Goal: Task Accomplishment & Management: Use online tool/utility

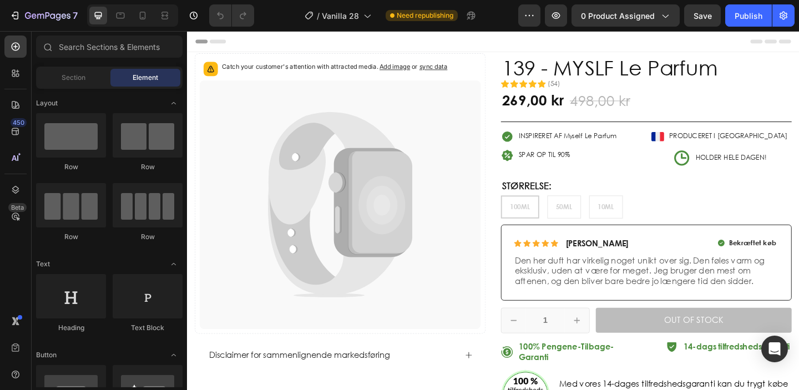
radio input "false"
drag, startPoint x: 644, startPoint y: 25, endPoint x: 621, endPoint y: 9, distance: 28.3
click at [621, 9] on button "0 product assigned" at bounding box center [625, 15] width 108 height 22
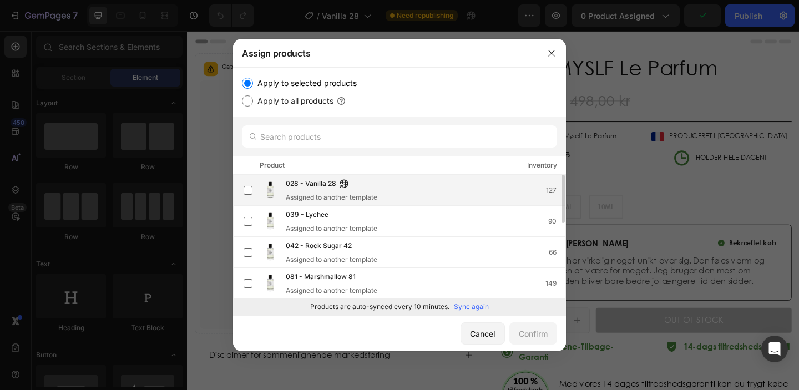
click at [368, 178] on div "028 - Vanilla 28" at bounding box center [332, 184] width 92 height 12
click at [522, 327] on button "Confirm" at bounding box center [533, 333] width 48 height 22
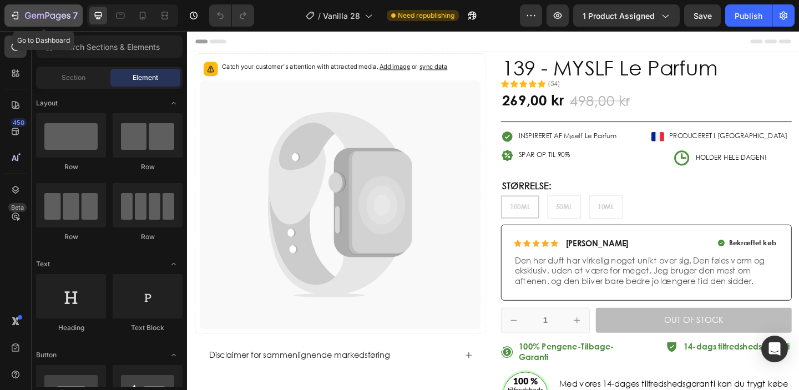
click at [19, 12] on icon "button" at bounding box center [14, 15] width 11 height 11
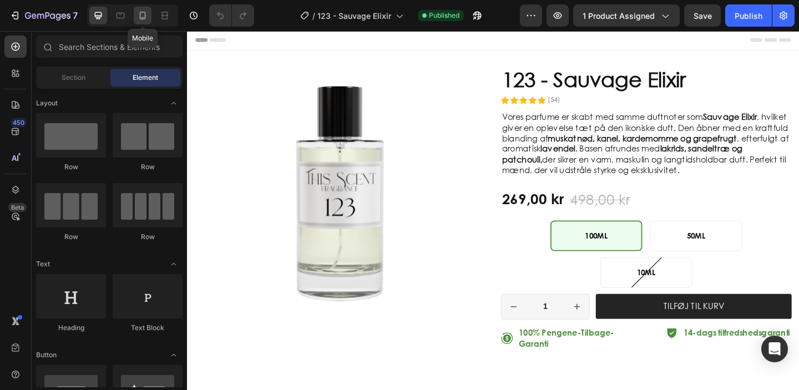
click at [146, 13] on icon at bounding box center [142, 15] width 11 height 11
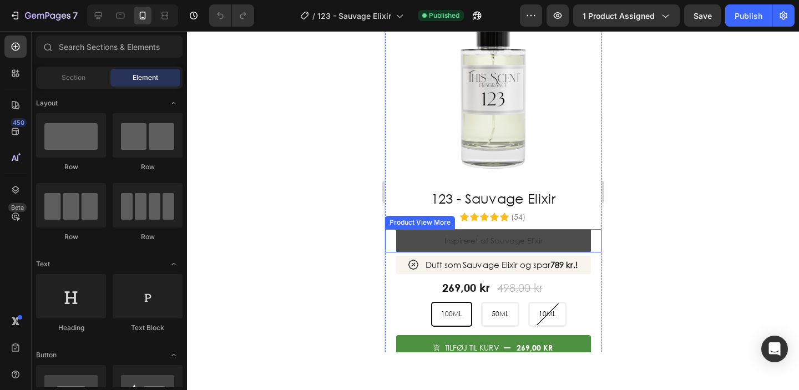
scroll to position [65, 0]
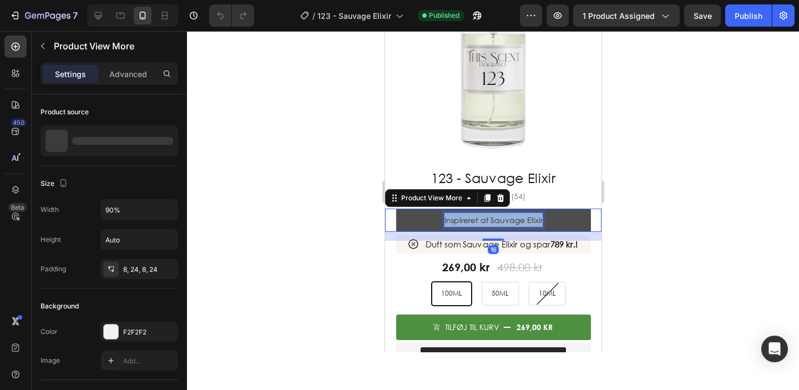
click at [484, 219] on p "Inspireret af Sauvage Elixir" at bounding box center [493, 220] width 98 height 14
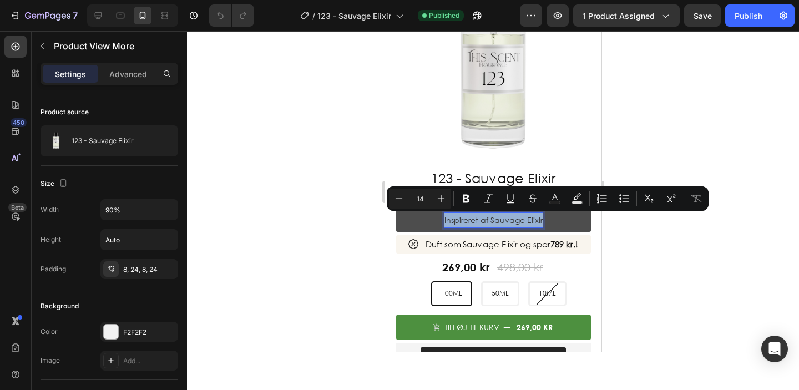
click at [493, 221] on p "Inspireret af Sauvage Elixir" at bounding box center [493, 220] width 98 height 14
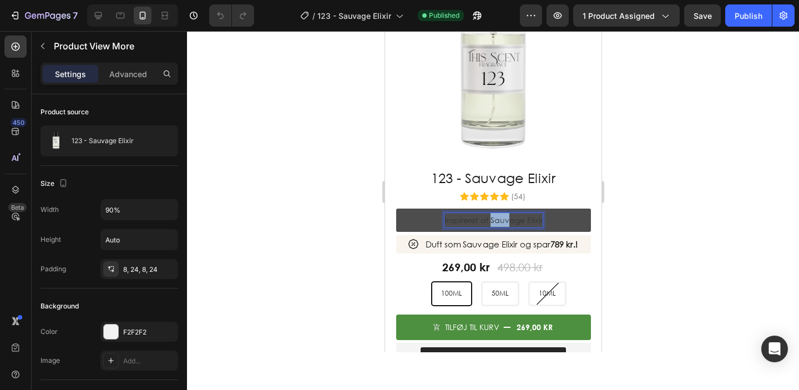
drag, startPoint x: 491, startPoint y: 221, endPoint x: 512, endPoint y: 220, distance: 21.1
click at [509, 221] on p "Inspireret af Sauvage Elixir" at bounding box center [493, 220] width 98 height 14
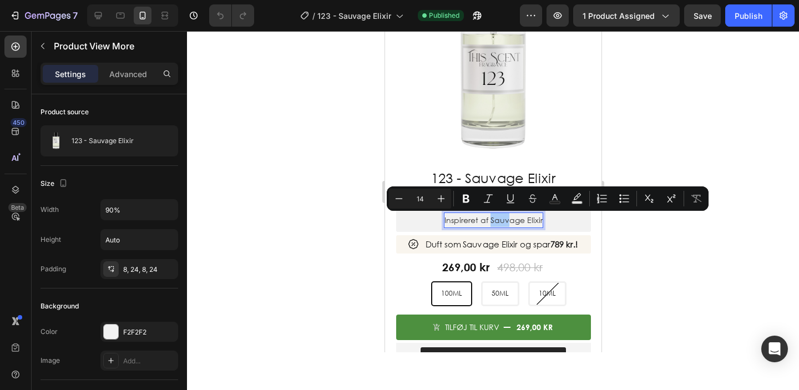
click at [317, 230] on div at bounding box center [493, 210] width 612 height 359
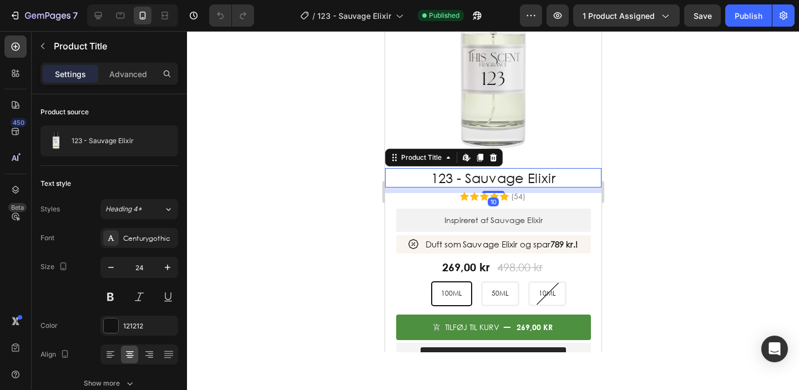
click at [317, 166] on div at bounding box center [493, 210] width 612 height 359
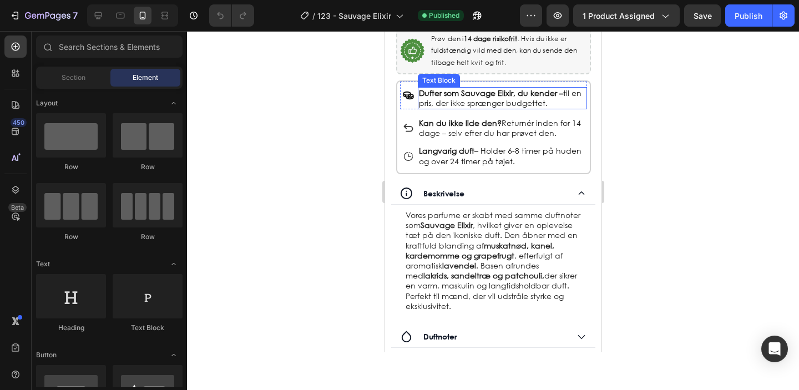
scroll to position [456, 0]
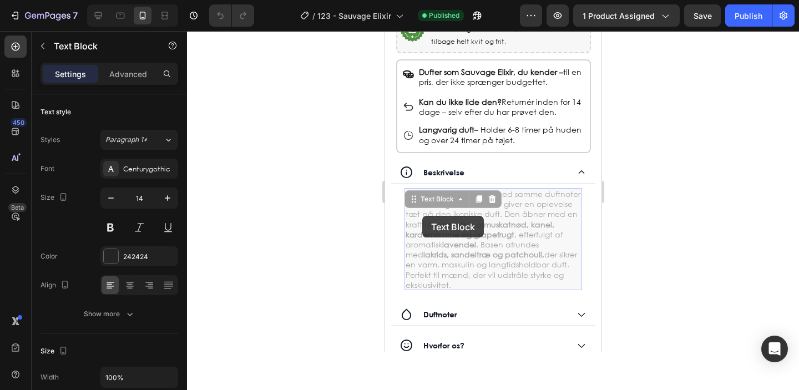
click at [384, 31] on p "Vores parfume er skabt med samme duftnoter som Sauvage Elixir , hvilket giver e…" at bounding box center [384, 31] width 0 height 0
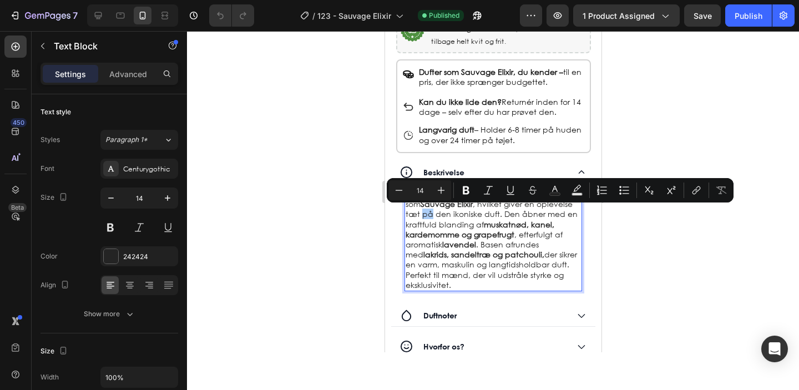
click at [322, 231] on div at bounding box center [493, 210] width 612 height 359
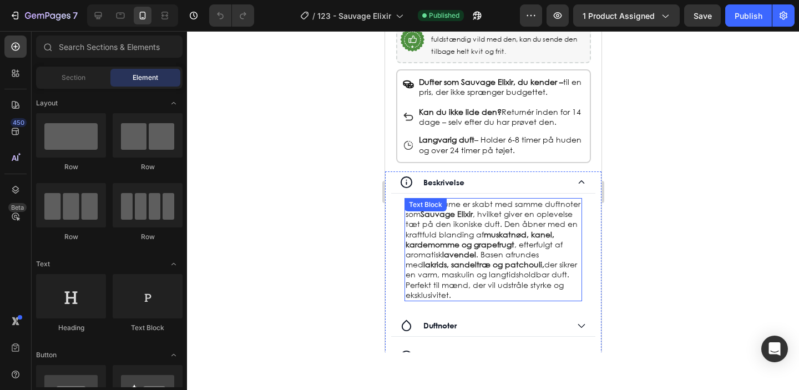
scroll to position [446, 0]
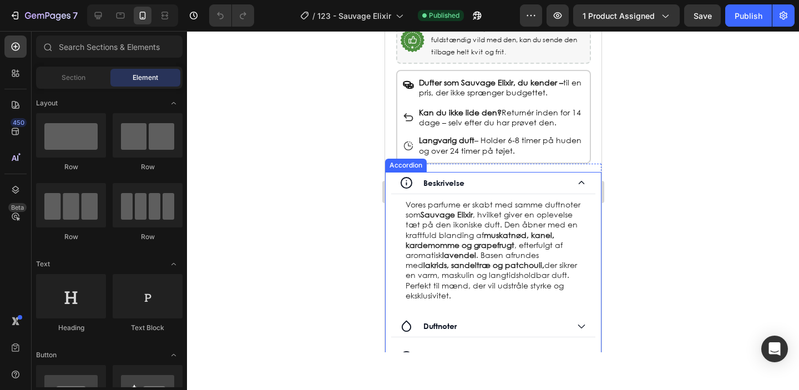
click at [319, 214] on div at bounding box center [493, 210] width 612 height 359
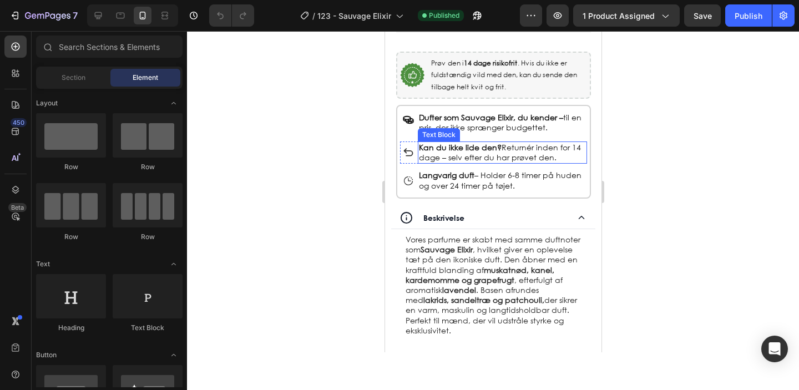
scroll to position [461, 0]
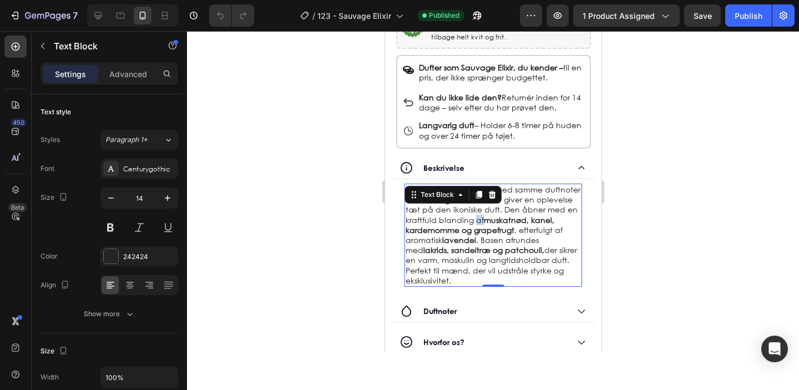
drag, startPoint x: 474, startPoint y: 215, endPoint x: 768, endPoint y: 241, distance: 295.7
click at [474, 215] on p "Vores parfume er skabt med samme duftnoter som Sauvage Elixir , hvilket giver e…" at bounding box center [493, 235] width 176 height 101
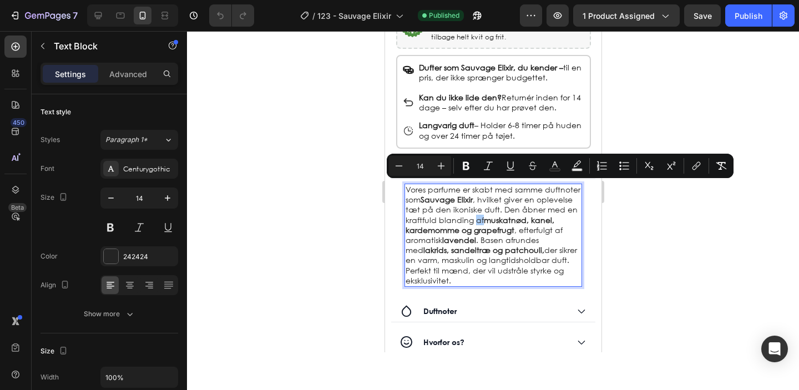
click at [317, 207] on div at bounding box center [493, 210] width 612 height 359
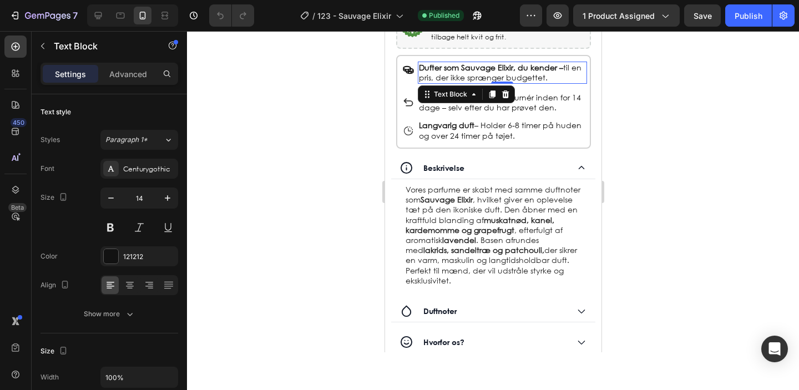
click at [471, 68] on strong "Dufter som Sauvage Elixir, du kender –" at bounding box center [490, 67] width 144 height 11
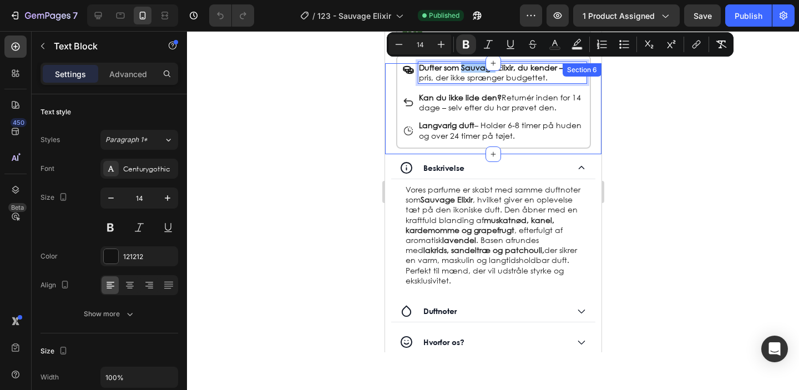
click at [314, 87] on div at bounding box center [493, 210] width 612 height 359
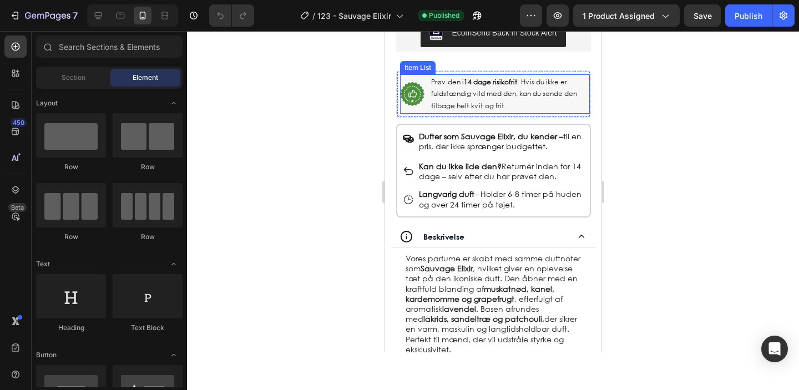
scroll to position [374, 0]
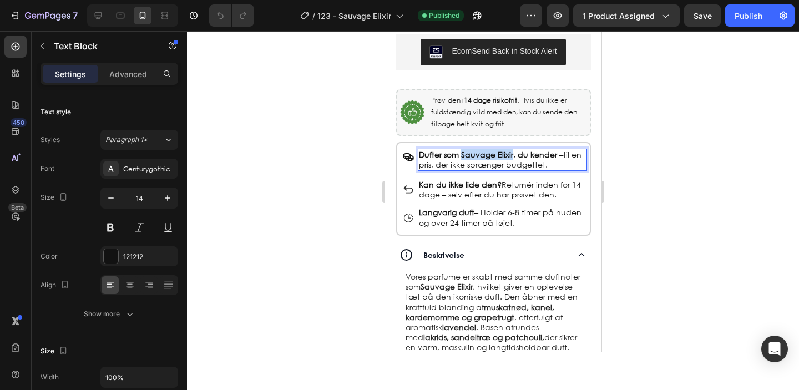
drag, startPoint x: 468, startPoint y: 154, endPoint x: 524, endPoint y: 154, distance: 56.0
click at [524, 154] on strong "Dufter som Sauvage Elixir, du kender –" at bounding box center [490, 154] width 144 height 11
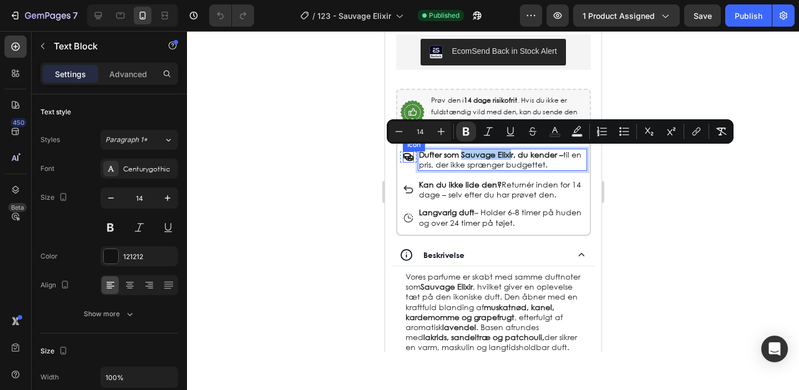
click at [314, 160] on div at bounding box center [493, 210] width 612 height 359
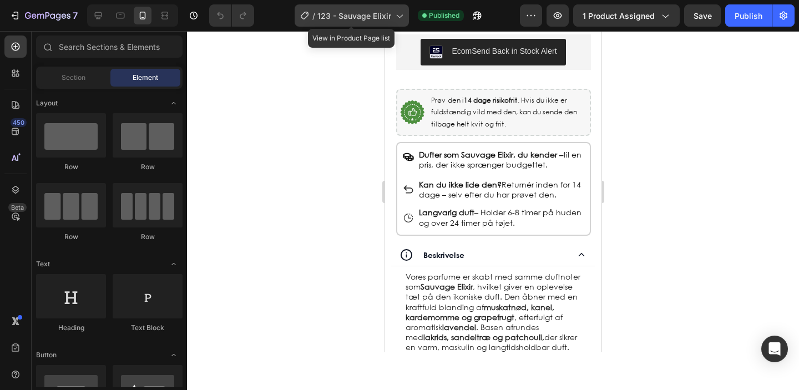
click at [366, 21] on span "123 - Sauvage Elixir" at bounding box center [354, 16] width 74 height 12
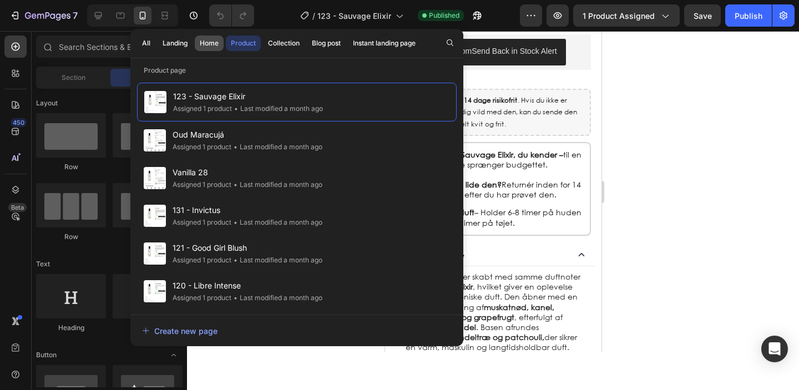
click at [213, 47] on div "Home" at bounding box center [209, 43] width 19 height 10
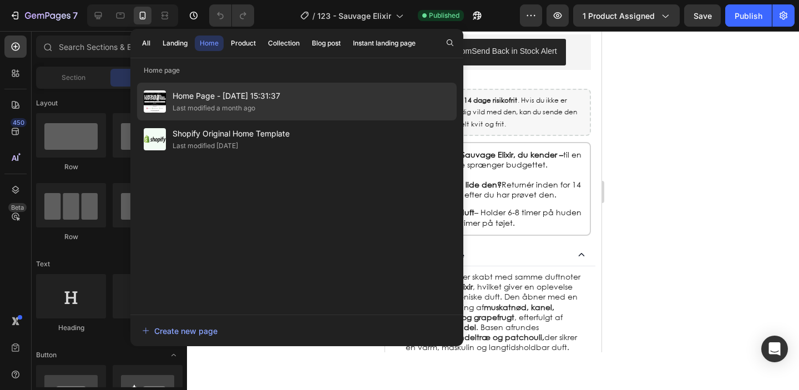
click at [209, 105] on div "Last modified a month ago" at bounding box center [213, 108] width 83 height 11
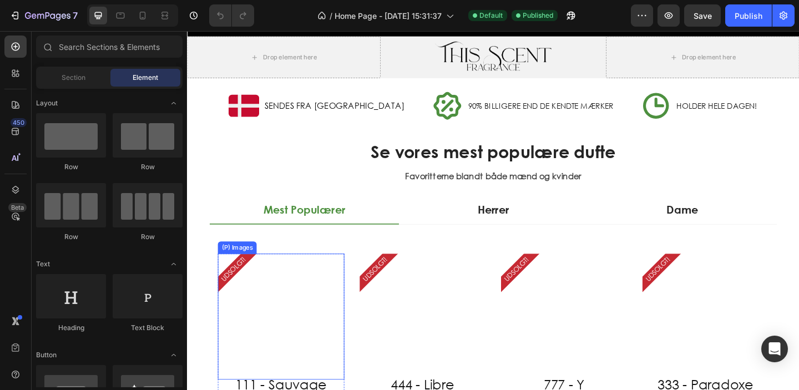
scroll to position [217, 0]
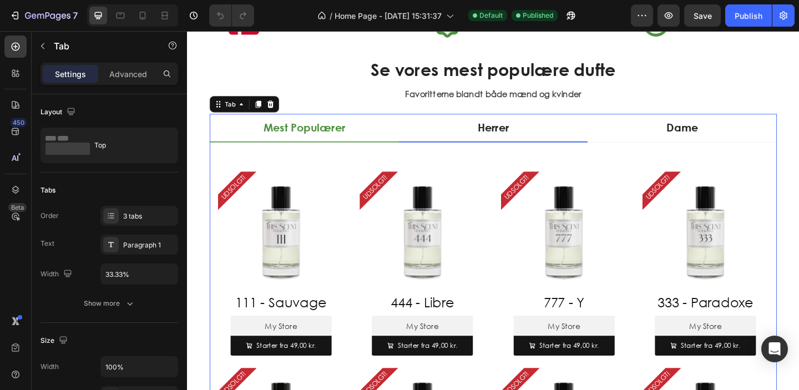
click at [522, 135] on p "Herrer" at bounding box center [519, 136] width 34 height 18
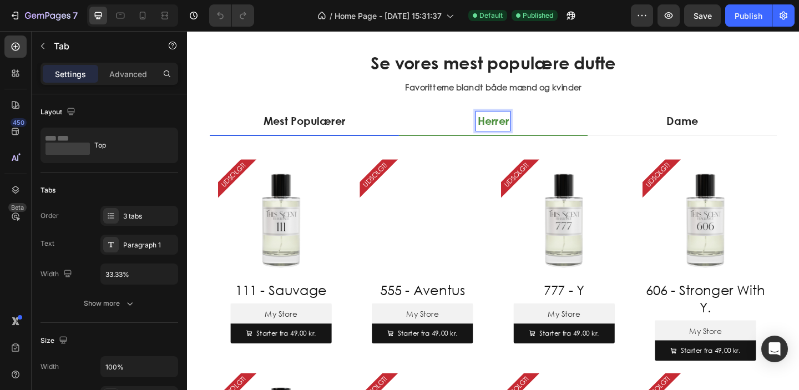
scroll to position [235, 0]
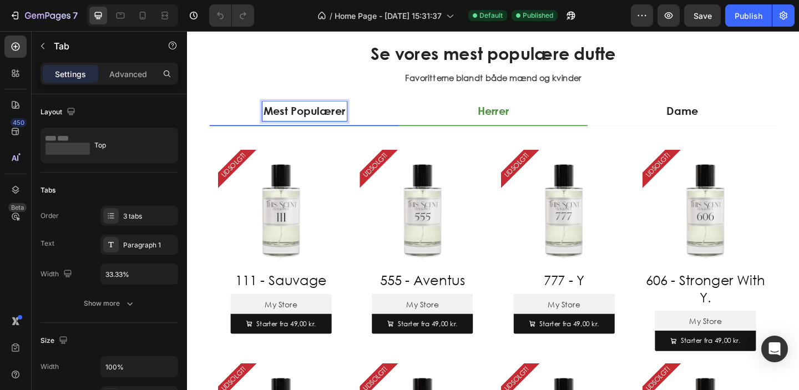
click at [348, 119] on p "Mest Populærer" at bounding box center [314, 118] width 89 height 18
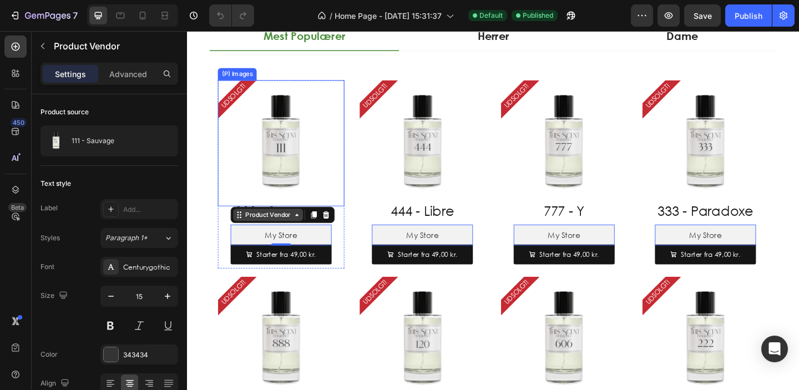
scroll to position [318, 0]
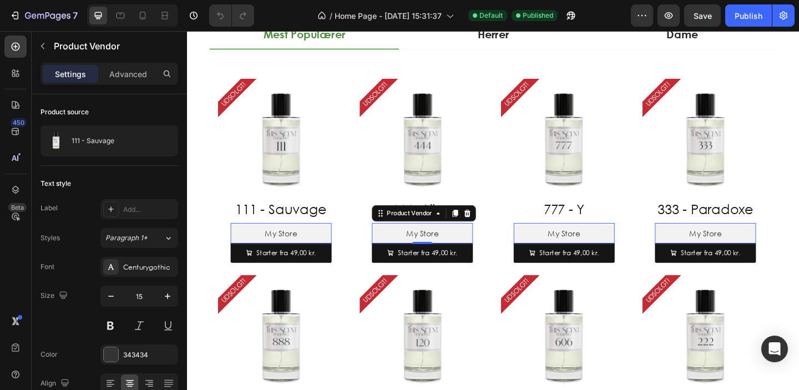
click at [344, 250] on h2 "My Store" at bounding box center [289, 250] width 110 height 17
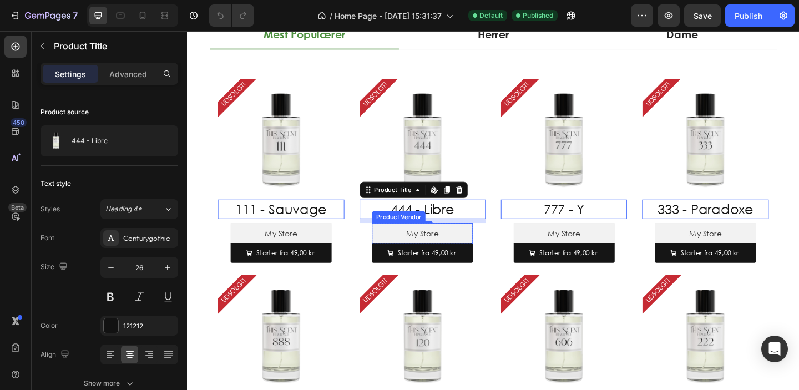
click at [344, 256] on h2 "My Store" at bounding box center [289, 250] width 110 height 17
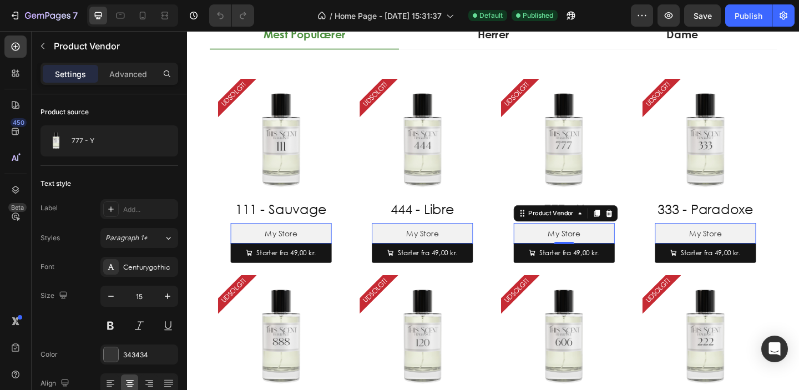
click at [344, 251] on h2 "My Store" at bounding box center [289, 250] width 110 height 17
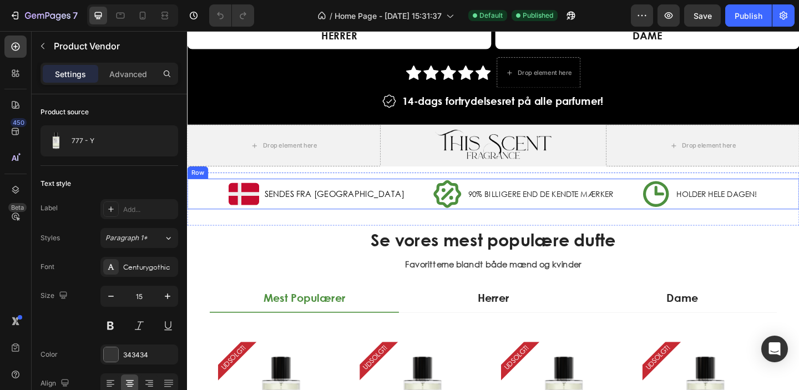
scroll to position [232, 0]
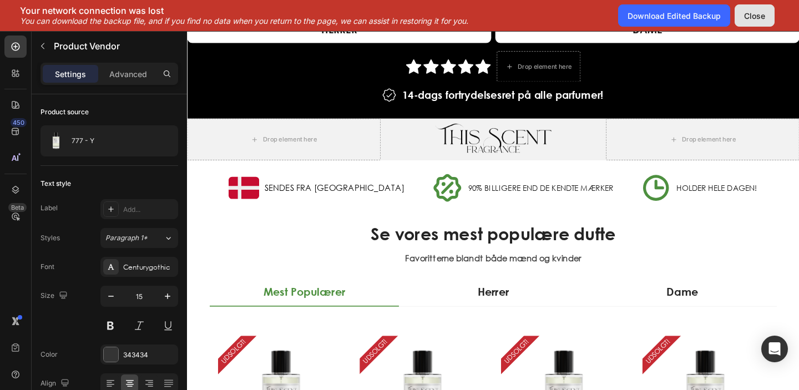
click at [751, 17] on div "Close" at bounding box center [754, 16] width 21 height 12
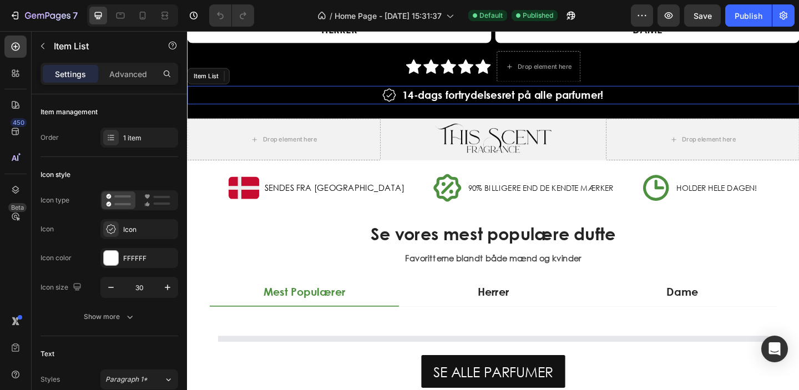
drag, startPoint x: 919, startPoint y: 33, endPoint x: 347, endPoint y: 97, distance: 576.0
click at [347, 97] on div "14-dags fortrydelsesret på alle parfumer!" at bounding box center [520, 100] width 666 height 20
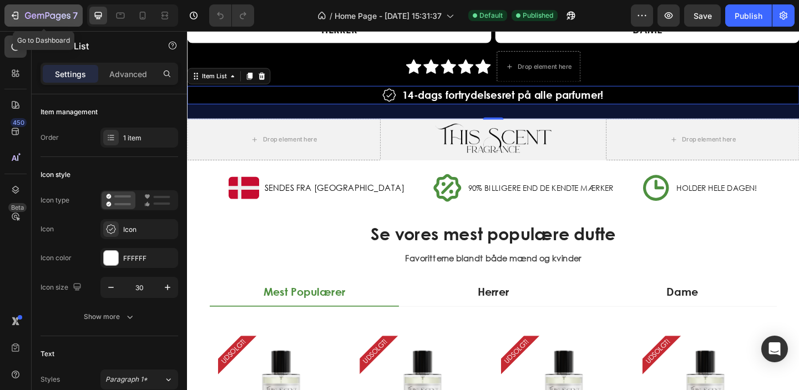
click at [25, 11] on div "7" at bounding box center [51, 15] width 53 height 13
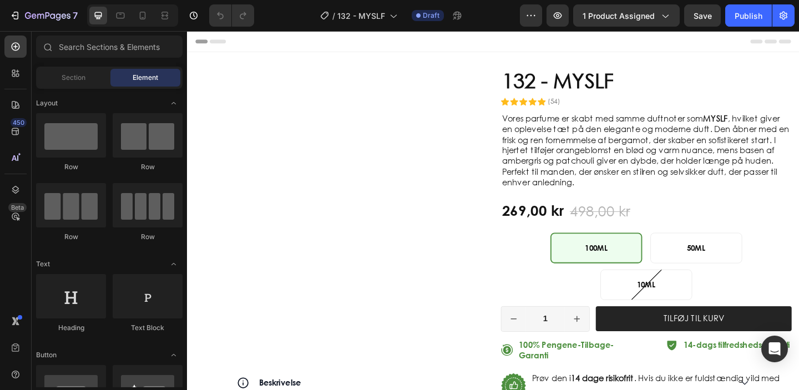
radio input "false"
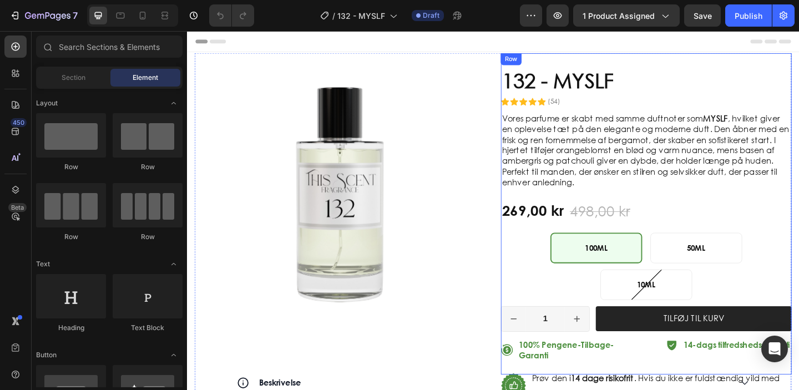
scroll to position [220, 0]
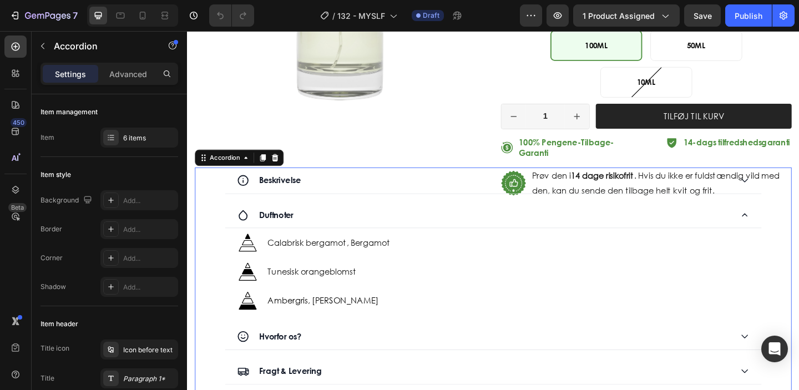
click at [338, 184] on div "Beskrivelse" at bounding box center [509, 193] width 537 height 19
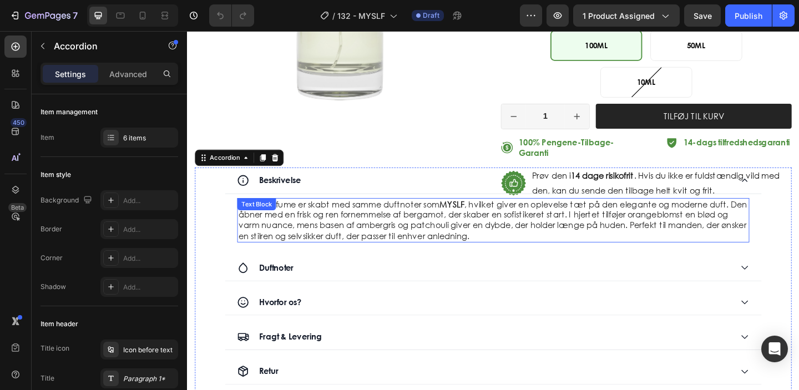
scroll to position [72, 0]
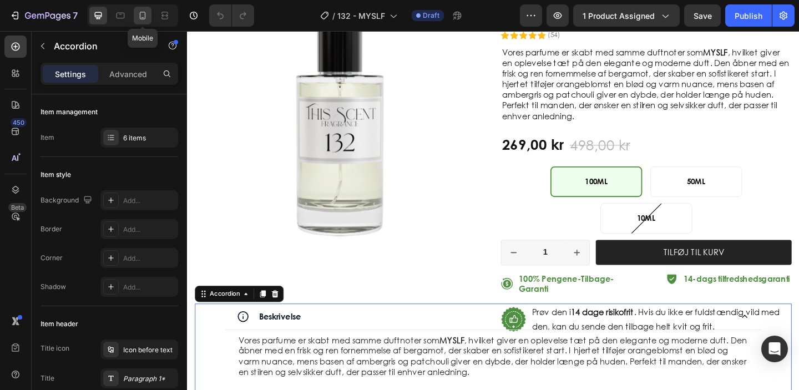
click at [138, 18] on icon at bounding box center [142, 15] width 11 height 11
type input "95%"
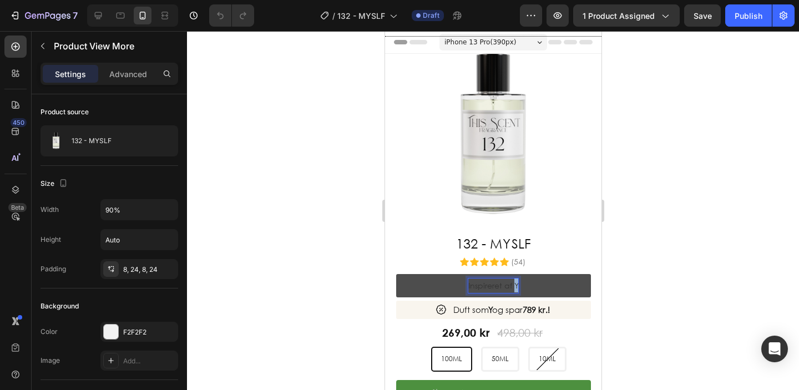
drag, startPoint x: 512, startPoint y: 285, endPoint x: 528, endPoint y: 286, distance: 15.6
click at [528, 286] on button "Inspireret af Y" at bounding box center [492, 285] width 195 height 23
click at [510, 288] on p "Inspireret af MYSLF" at bounding box center [493, 285] width 68 height 14
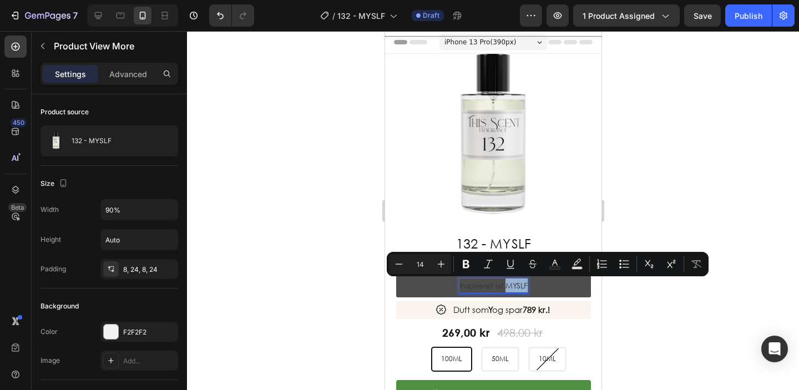
copy p "MYSLF"
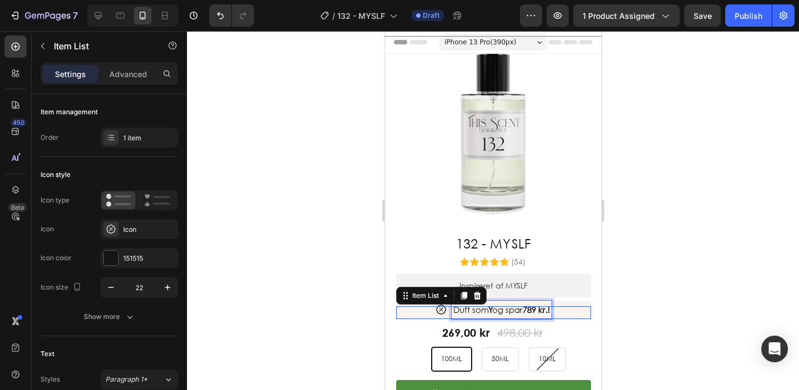
click at [488, 308] on strong "Y" at bounding box center [490, 309] width 4 height 11
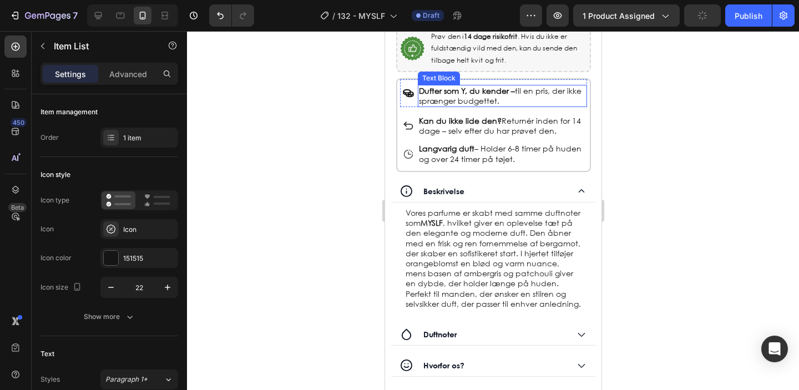
scroll to position [347, 0]
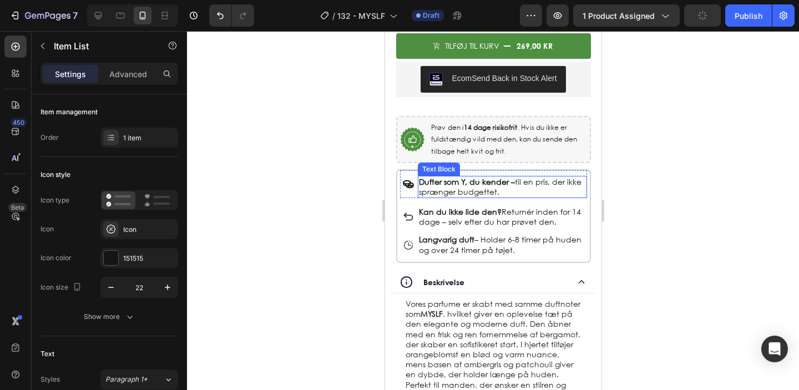
click at [470, 180] on strong "Dufter som Y, du kender –" at bounding box center [466, 181] width 96 height 11
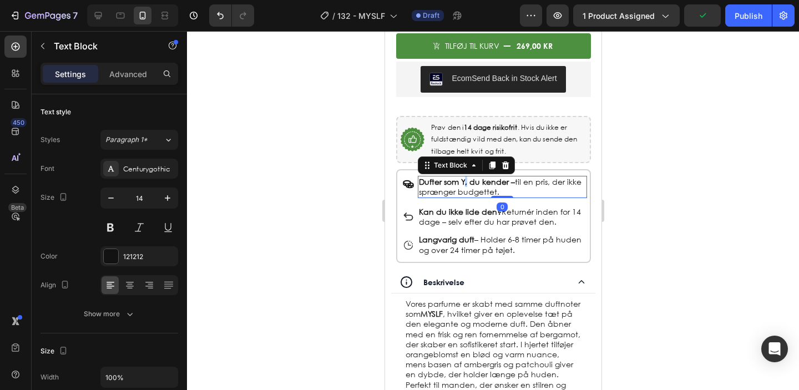
click at [470, 180] on strong "Dufter som Y, du kender –" at bounding box center [466, 181] width 96 height 11
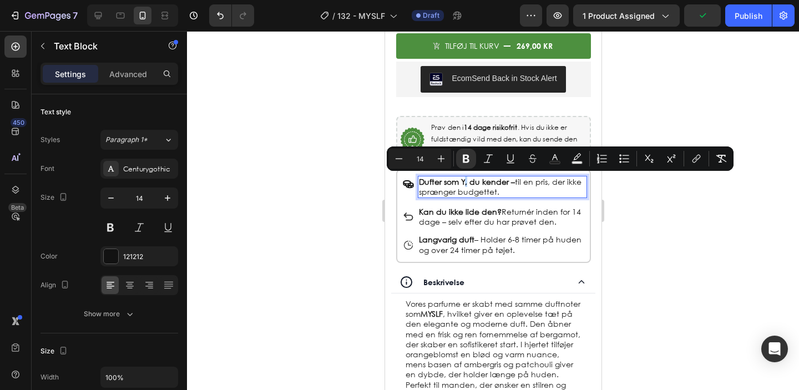
click at [470, 180] on strong "Dufter som Y, du kender –" at bounding box center [466, 181] width 96 height 11
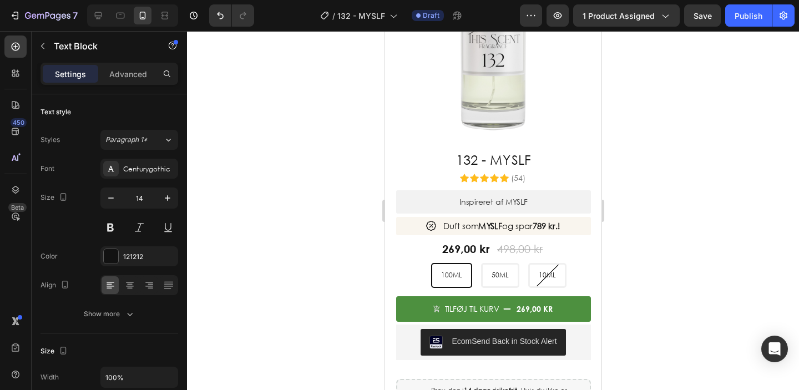
scroll to position [73, 0]
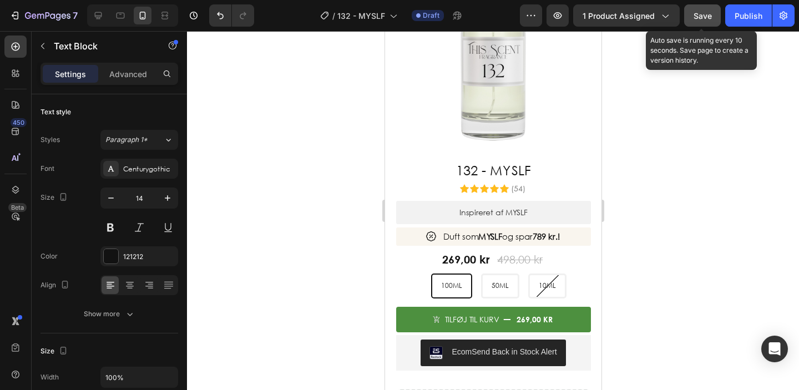
click at [706, 13] on span "Save" at bounding box center [702, 15] width 18 height 9
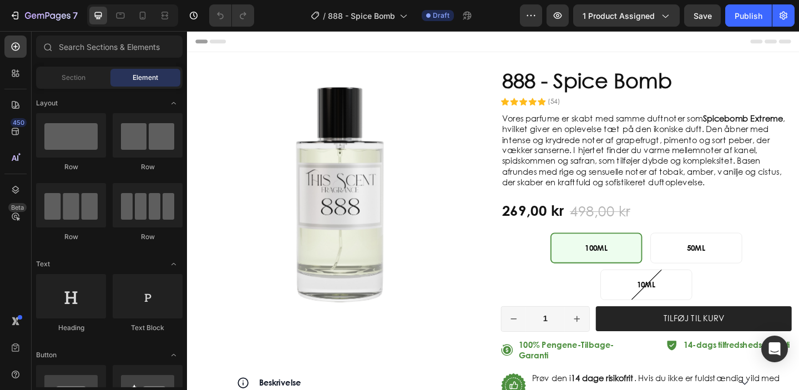
radio input "false"
click at [145, 17] on icon at bounding box center [143, 16] width 6 height 8
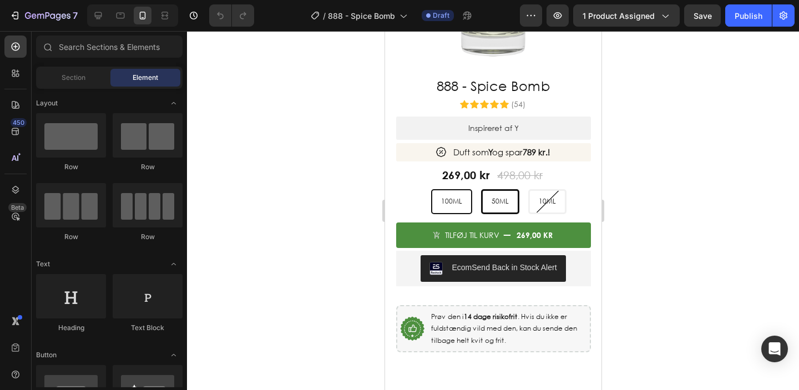
scroll to position [126, 0]
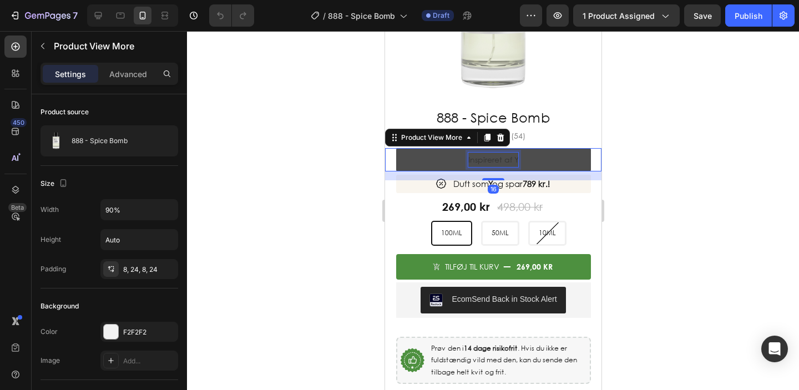
click at [515, 157] on p "Inspireret af Y" at bounding box center [493, 160] width 50 height 14
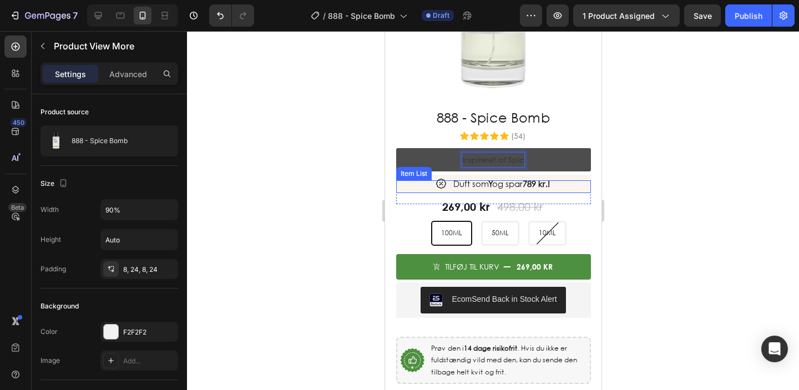
click at [493, 159] on button "Inspireret af Spic" at bounding box center [492, 159] width 195 height 23
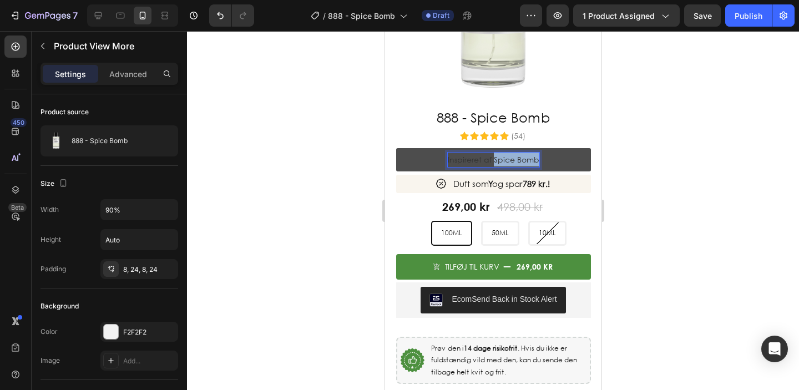
drag, startPoint x: 494, startPoint y: 159, endPoint x: 542, endPoint y: 159, distance: 47.7
click at [542, 159] on button "Inspireret af Spice Bomb" at bounding box center [492, 159] width 195 height 23
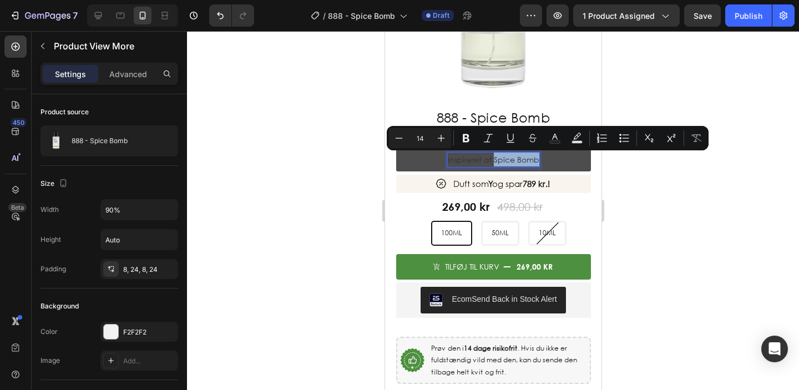
copy p "Spice Bomb"
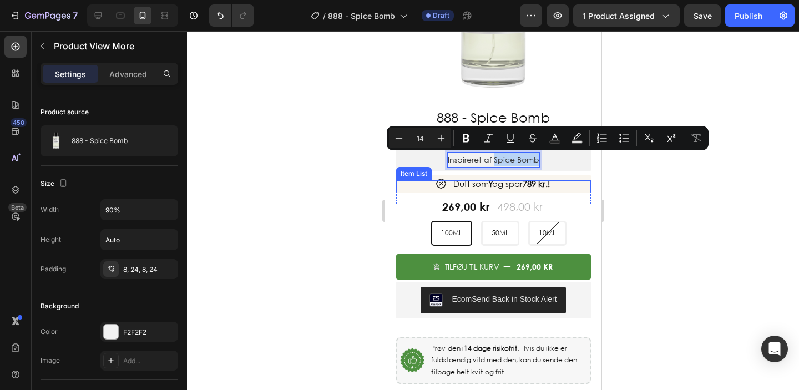
click at [488, 181] on strong "Y" at bounding box center [490, 183] width 4 height 11
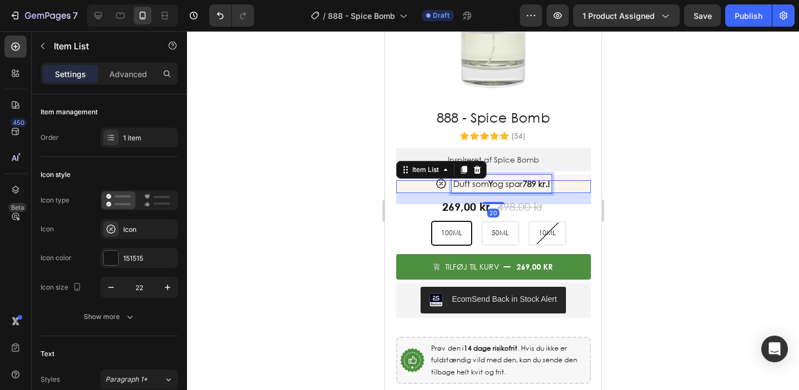
click at [488, 181] on strong "Y" at bounding box center [490, 183] width 4 height 11
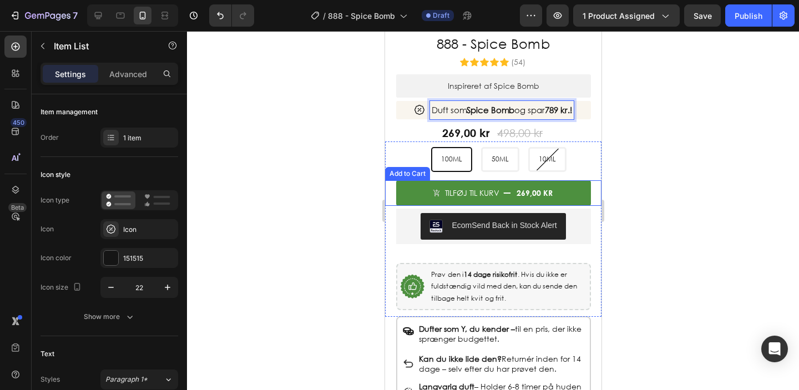
scroll to position [207, 0]
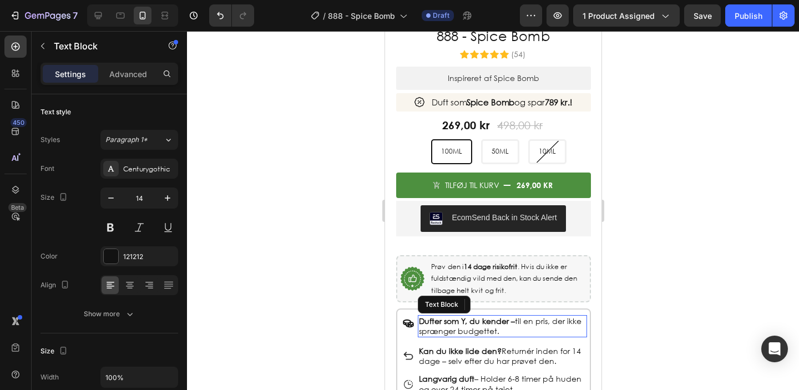
click at [469, 319] on strong "Dufter som Y, du kender –" at bounding box center [466, 321] width 96 height 11
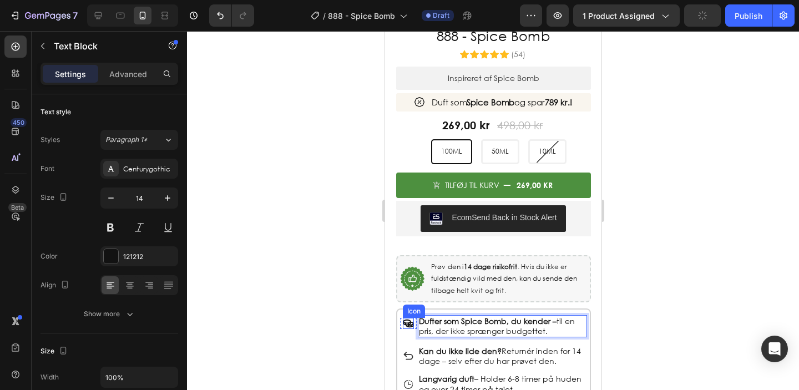
click at [331, 298] on div at bounding box center [493, 210] width 612 height 359
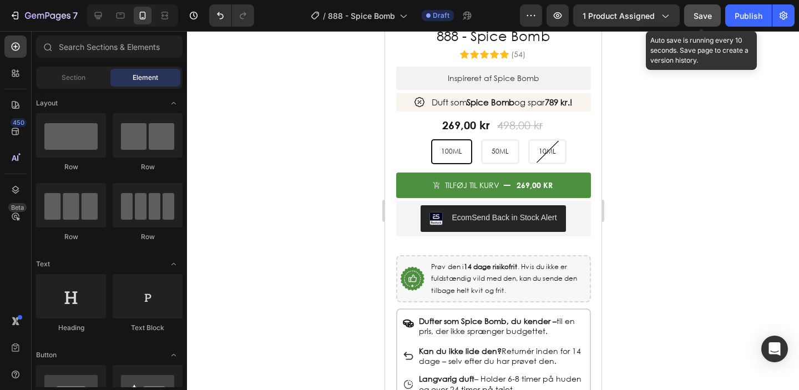
click at [711, 12] on span "Save" at bounding box center [702, 15] width 18 height 9
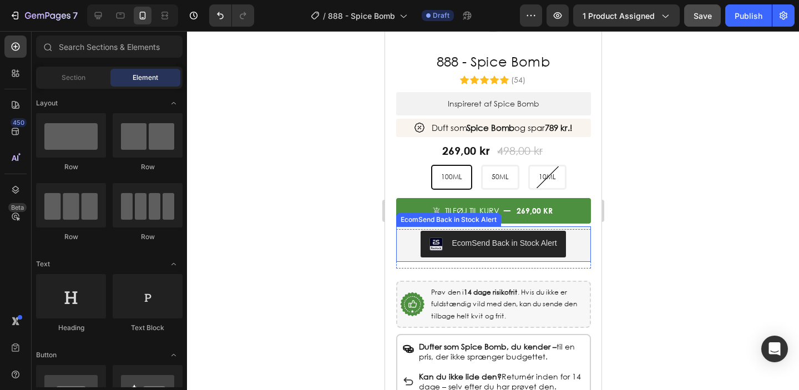
scroll to position [160, 0]
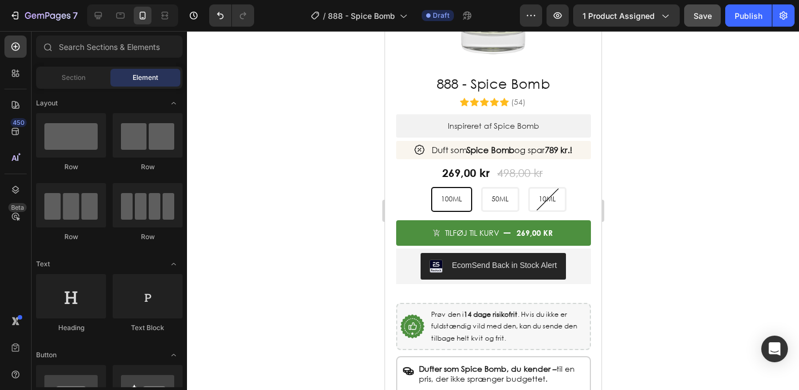
click at [221, 3] on div "7 Version history / 888 - Spice Bomb Draft Preview 1 product assigned Save Publ…" at bounding box center [399, 16] width 799 height 32
click at [59, 11] on div "7" at bounding box center [51, 15] width 53 height 13
